Goal: Transaction & Acquisition: Purchase product/service

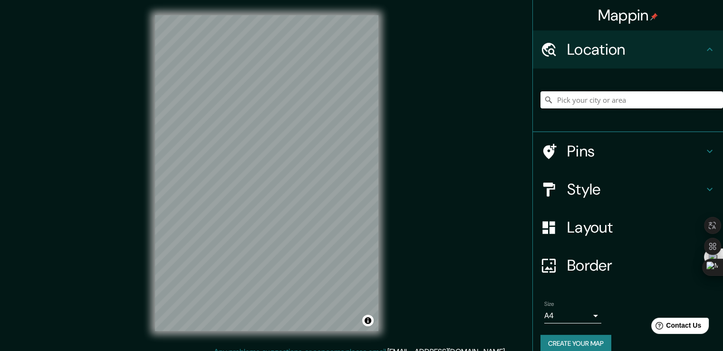
click at [583, 103] on input "Pick your city or area" at bounding box center [632, 99] width 183 height 17
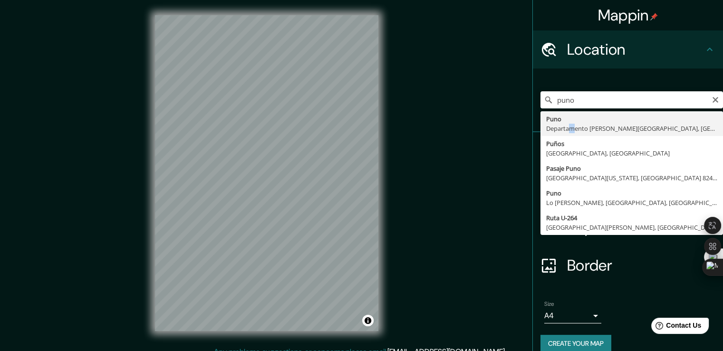
type input "Puno, [GEOGRAPHIC_DATA][PERSON_NAME], [GEOGRAPHIC_DATA]"
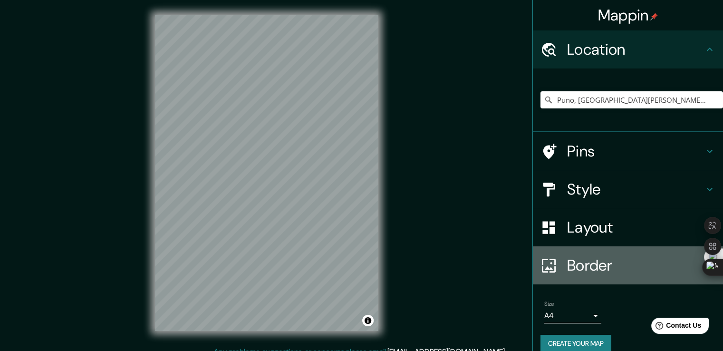
click at [571, 263] on h4 "Border" at bounding box center [635, 265] width 137 height 19
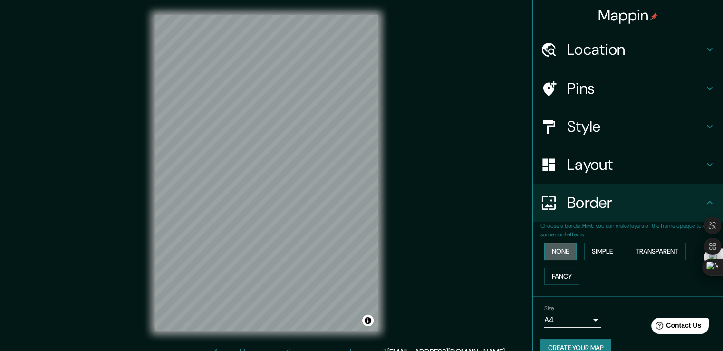
click at [546, 245] on button "None" at bounding box center [561, 252] width 32 height 18
click at [595, 249] on button "Simple" at bounding box center [602, 252] width 36 height 18
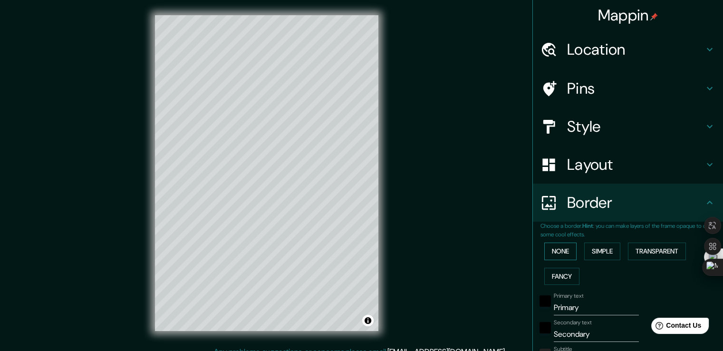
click at [565, 244] on button "None" at bounding box center [561, 252] width 32 height 18
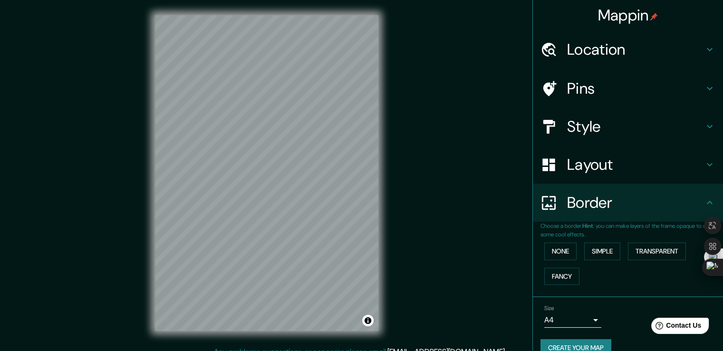
click at [583, 156] on h4 "Layout" at bounding box center [635, 164] width 137 height 19
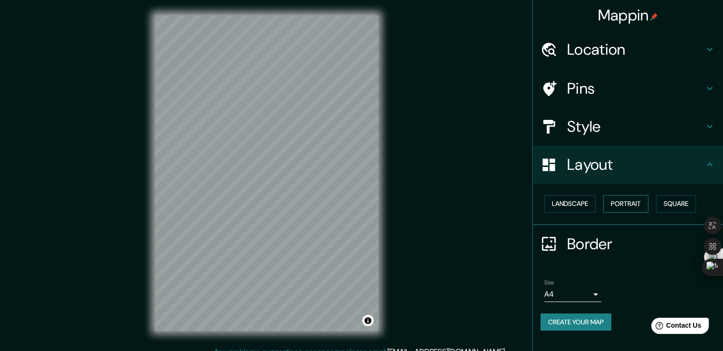
click at [628, 204] on button "Portrait" at bounding box center [626, 204] width 45 height 18
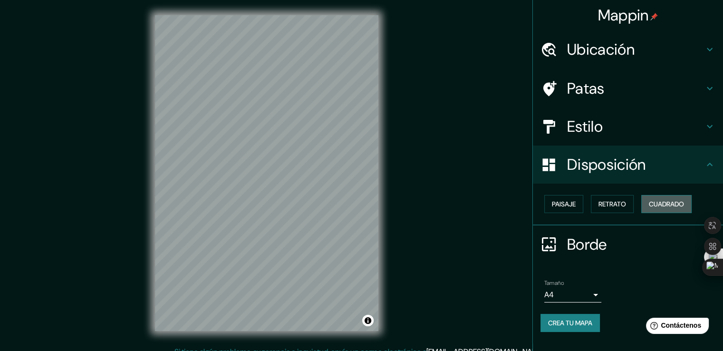
click at [667, 202] on font "Cuadrado" at bounding box center [666, 204] width 35 height 9
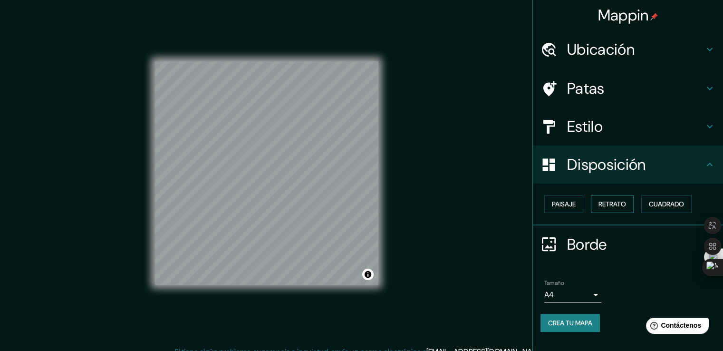
click at [632, 201] on button "Retrato" at bounding box center [612, 204] width 43 height 18
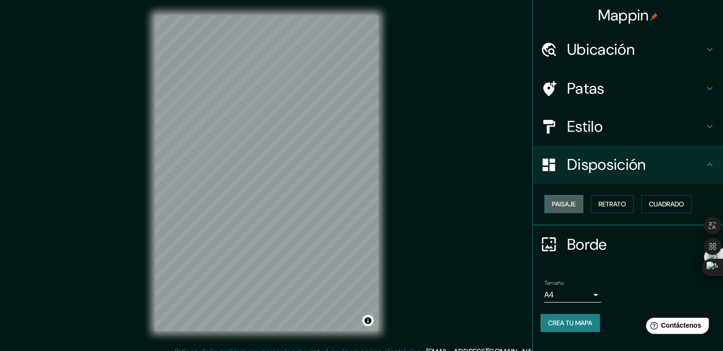
click at [571, 200] on font "Paisaje" at bounding box center [564, 204] width 24 height 9
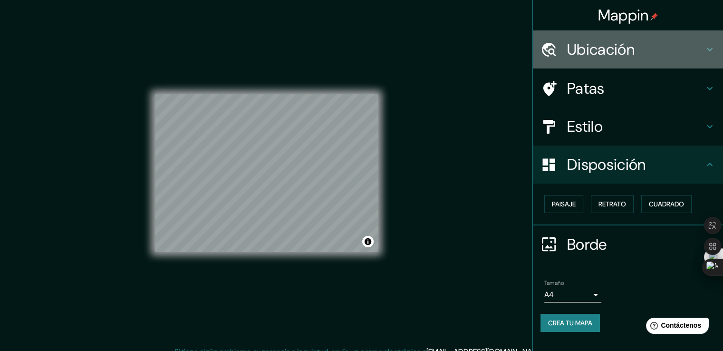
click at [624, 49] on font "Ubicación" at bounding box center [601, 49] width 68 height 20
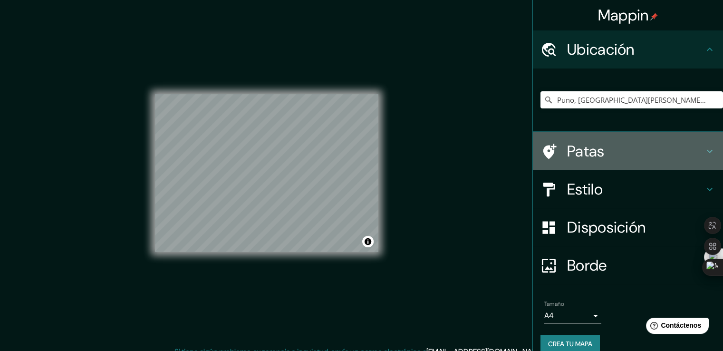
click at [596, 147] on font "Patas" at bounding box center [586, 151] width 38 height 20
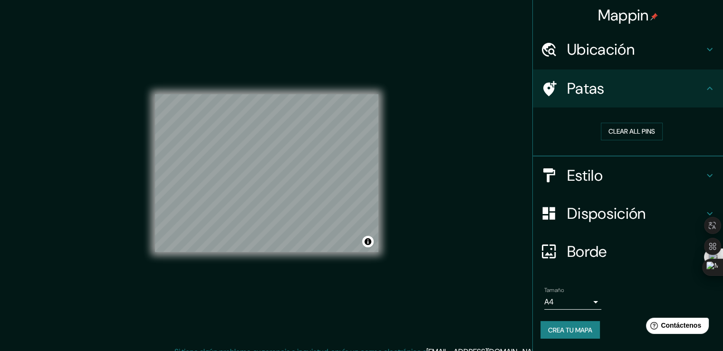
click at [599, 173] on font "Estilo" at bounding box center [585, 176] width 36 height 20
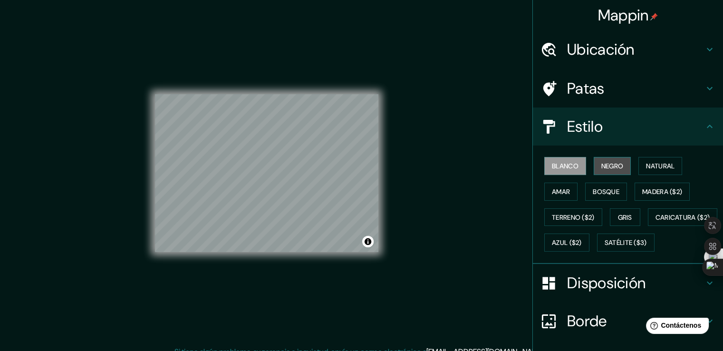
click at [602, 162] on font "Negro" at bounding box center [613, 166] width 22 height 9
click at [555, 163] on font "Blanco" at bounding box center [565, 166] width 27 height 9
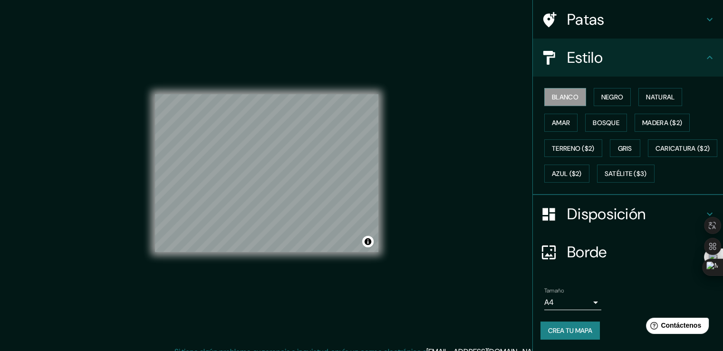
scroll to position [92, 0]
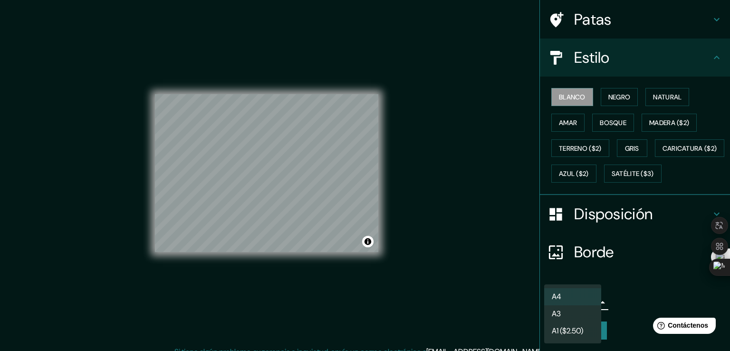
click at [581, 304] on body "Mappin Ubicación Puno, Departamento de Puno, Perú Patas Estilo Blanco Negro Nat…" at bounding box center [365, 175] width 730 height 351
click at [572, 316] on li "A3" at bounding box center [573, 315] width 57 height 18
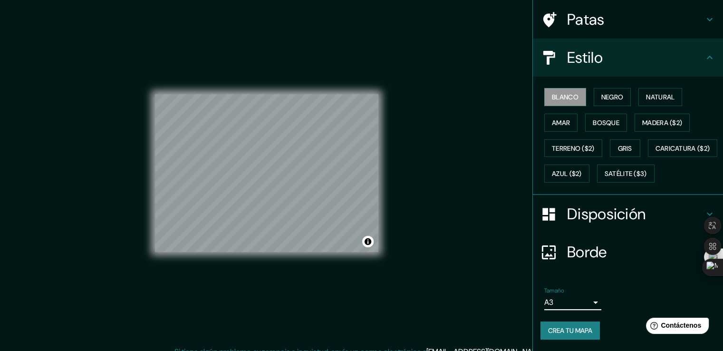
click at [575, 331] on font "Crea tu mapa" at bounding box center [570, 330] width 44 height 9
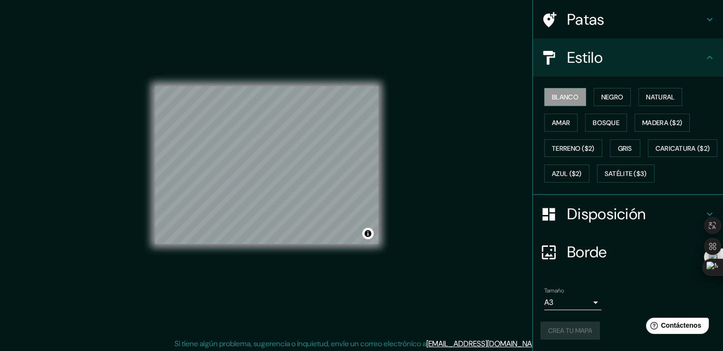
scroll to position [10, 0]
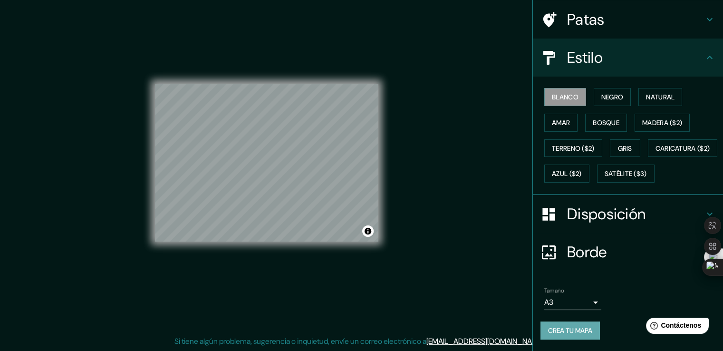
click at [561, 328] on font "Crea tu mapa" at bounding box center [570, 330] width 44 height 9
click at [458, 292] on div "Mappin Ubicación Puno, Departamento de Puno, Perú Patas Estilo Blanco Negro Nat…" at bounding box center [361, 170] width 723 height 361
click at [602, 93] on font "Negro" at bounding box center [613, 97] width 22 height 9
click at [561, 331] on font "Crea tu mapa" at bounding box center [570, 330] width 44 height 9
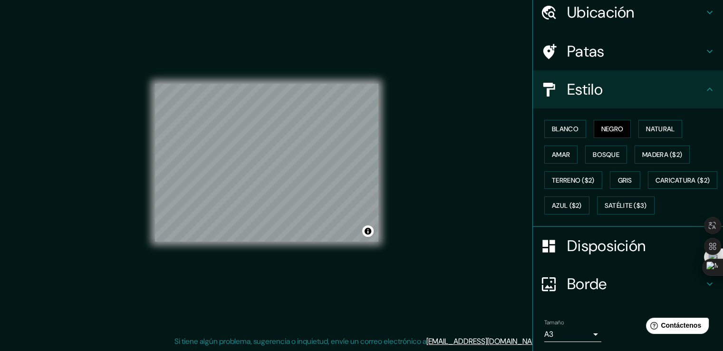
scroll to position [92, 0]
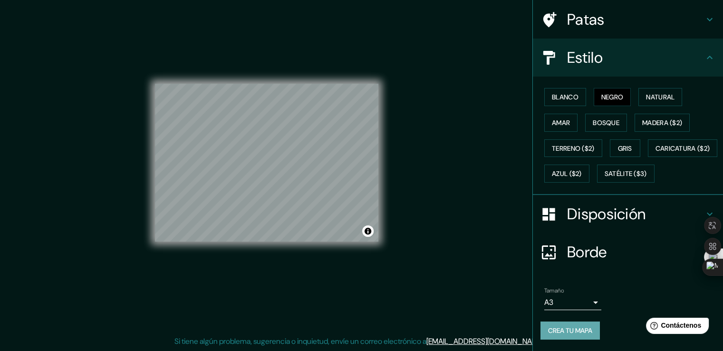
click at [573, 331] on font "Crea tu mapa" at bounding box center [570, 330] width 44 height 9
click at [573, 331] on div "Crea tu mapa" at bounding box center [628, 330] width 175 height 18
click at [573, 335] on font "Crea tu mapa" at bounding box center [570, 330] width 44 height 12
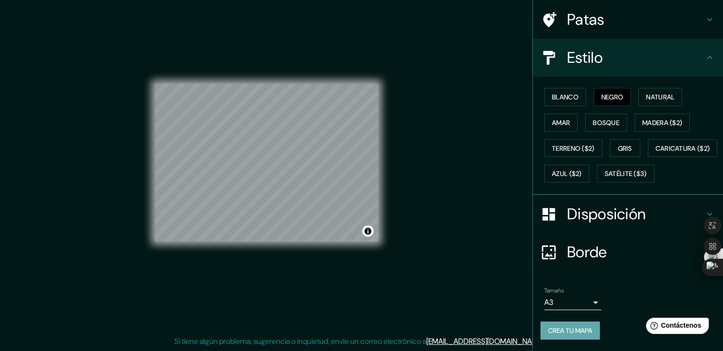
click at [550, 336] on font "Crea tu mapa" at bounding box center [570, 330] width 44 height 12
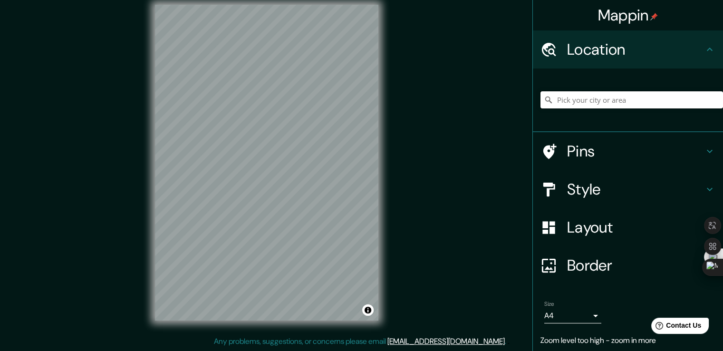
click at [580, 106] on input "Pick your city or area" at bounding box center [632, 99] width 183 height 17
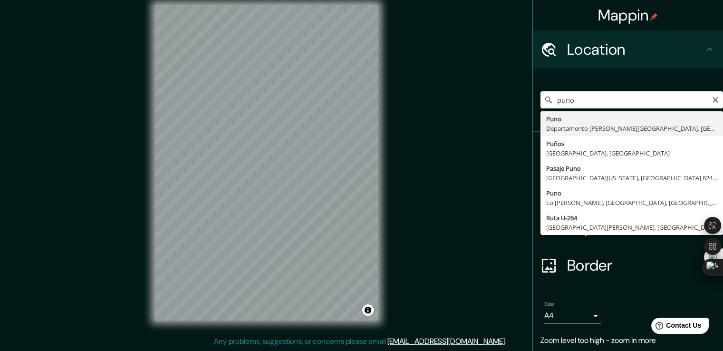
type input "Puno, [GEOGRAPHIC_DATA][PERSON_NAME], [GEOGRAPHIC_DATA]"
